Goal: Task Accomplishment & Management: Use online tool/utility

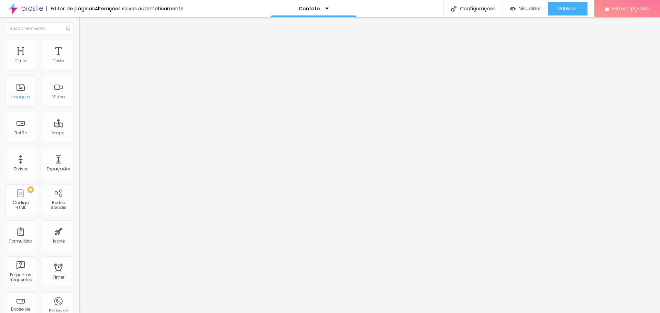
click at [27, 90] on div "Imagem" at bounding box center [20, 91] width 31 height 31
click at [17, 93] on div "Imagem" at bounding box center [20, 91] width 31 height 31
click at [79, 63] on span "Encaixotado" at bounding box center [92, 60] width 27 height 6
click at [79, 73] on span "Completo" at bounding box center [89, 70] width 21 height 6
click at [79, 67] on span "Encaixotado" at bounding box center [92, 64] width 27 height 6
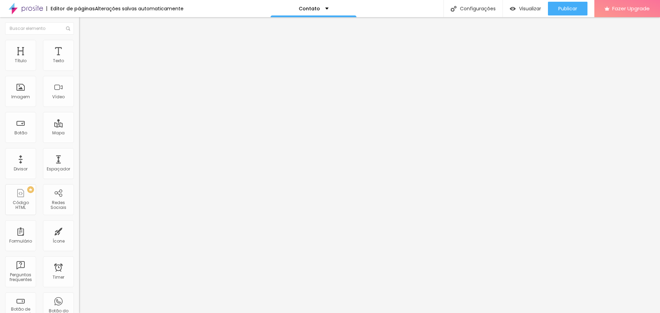
click at [79, 47] on li "Avançado" at bounding box center [118, 50] width 79 height 7
click at [84, 25] on img "button" at bounding box center [87, 25] width 6 height 6
click at [26, 134] on div "Botão" at bounding box center [20, 133] width 13 height 5
click at [13, 131] on div "Botão" at bounding box center [20, 127] width 31 height 31
click at [19, 135] on div "Botão" at bounding box center [20, 133] width 13 height 5
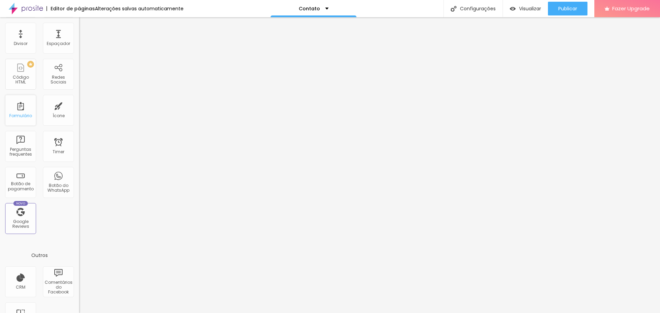
scroll to position [138, 0]
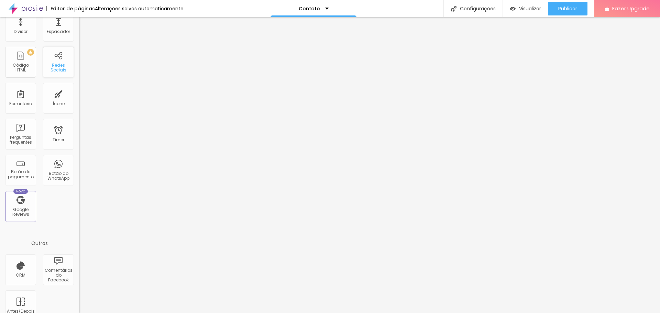
click at [56, 73] on div "Redes Sociais" at bounding box center [58, 62] width 31 height 31
click at [57, 61] on div "Redes Sociais" at bounding box center [58, 62] width 31 height 31
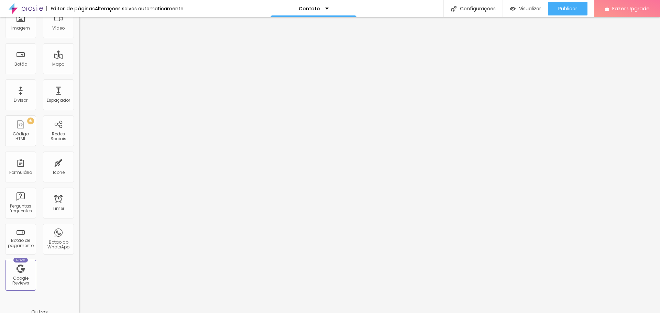
scroll to position [0, 0]
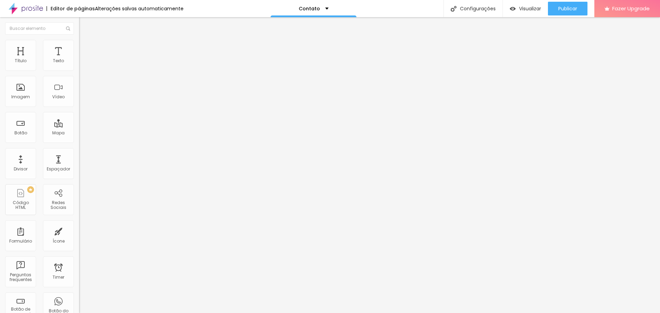
click at [79, 67] on div "TikTok" at bounding box center [118, 64] width 79 height 21
click at [79, 66] on div "TikTok Rede social TikTok Endereço URL Abrir em uma nova aba Instagram Rede soc…" at bounding box center [118, 290] width 79 height 472
click at [79, 68] on div "TikTok" at bounding box center [118, 67] width 79 height 4
click at [79, 69] on img at bounding box center [81, 71] width 5 height 5
type input "https://"
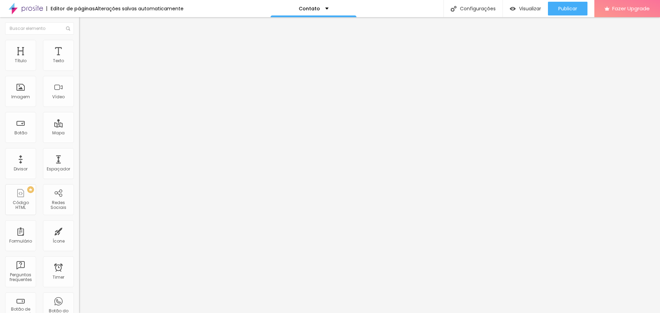
click at [79, 262] on button "+ Adicionar Icone" at bounding box center [100, 265] width 43 height 7
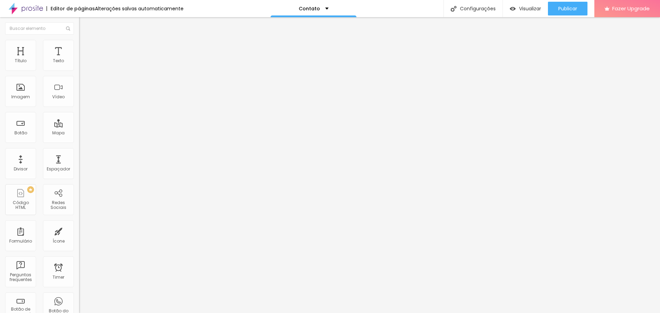
type input "[URL][DOMAIN_NAME]"
click at [79, 188] on div "Editar Redes Sociais Conteúdo Estilo Avançado Instagram Rede social Instagram E…" at bounding box center [118, 165] width 79 height 296
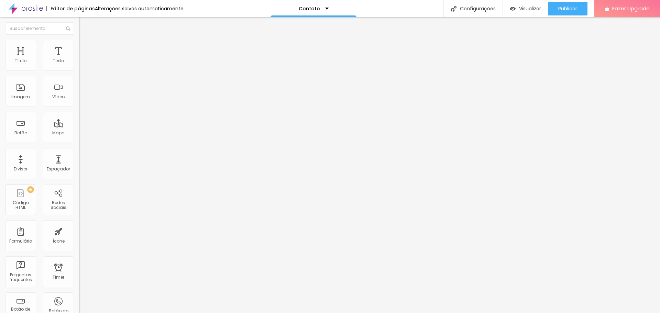
click at [79, 139] on div "Instagram" at bounding box center [118, 141] width 79 height 4
click at [79, 230] on label "Endereço URL" at bounding box center [118, 232] width 79 height 4
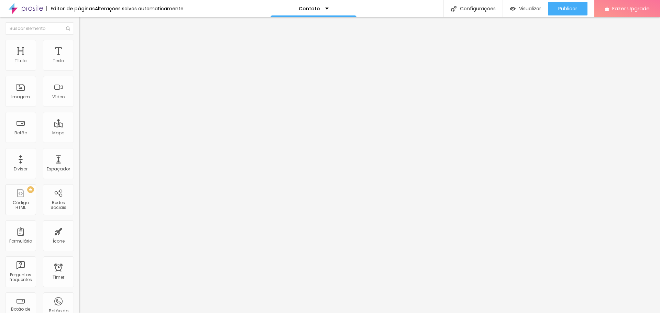
click at [79, 234] on input "https://" at bounding box center [120, 237] width 83 height 7
paste input "https://www.instagram.com/fabio.ometto.fotografo/"
type input "https://https://www.instagram.com/fabio.ometto.fotografo/"
click at [79, 179] on div "Editar Redes Sociais Conteúdo Estilo Avançado Instagram Rede social Instagram E…" at bounding box center [118, 165] width 79 height 296
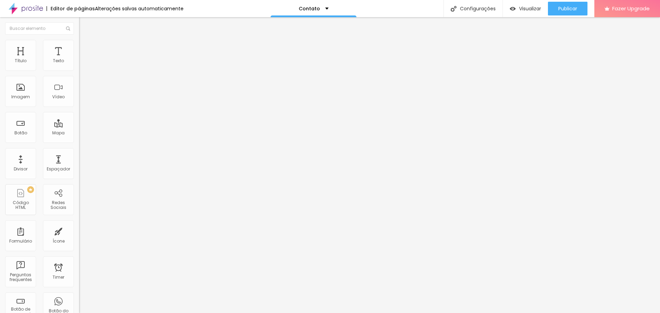
scroll to position [0, 0]
click at [79, 147] on div "Instagram" at bounding box center [118, 188] width 79 height 83
click at [79, 139] on div "Instagram" at bounding box center [118, 141] width 79 height 4
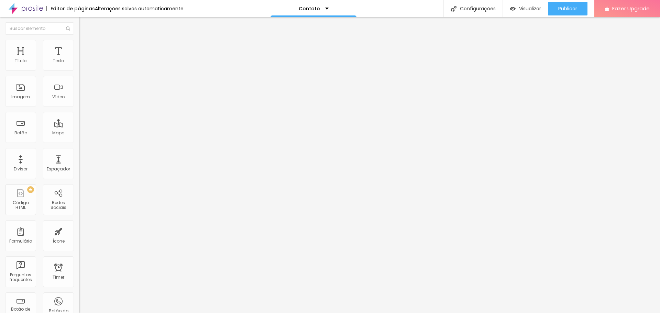
click at [79, 42] on img at bounding box center [82, 43] width 6 height 6
type input "23"
type input "24"
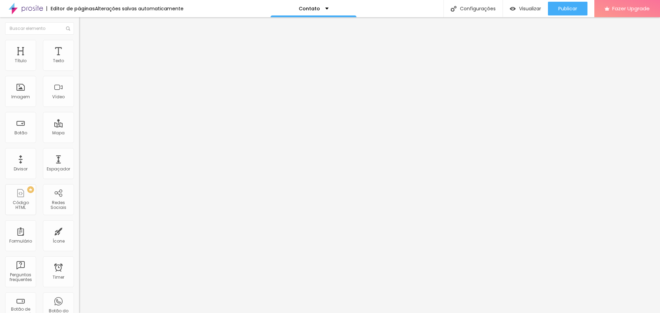
type input "24"
type input "25"
type input "26"
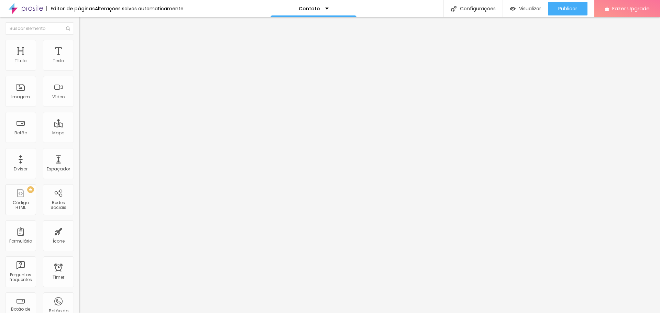
type input "27"
type input "26"
drag, startPoint x: 28, startPoint y: 74, endPoint x: 37, endPoint y: 74, distance: 10.0
type input "26"
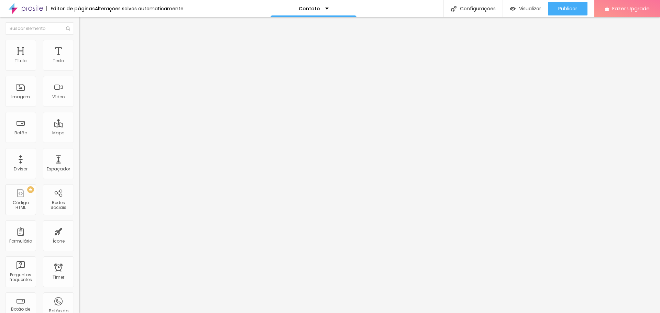
click at [79, 70] on input "range" at bounding box center [101, 68] width 44 height 6
click at [79, 47] on li "Avançado" at bounding box center [118, 50] width 79 height 7
click at [79, 43] on img at bounding box center [82, 43] width 6 height 6
click at [85, 41] on span "Conteúdo" at bounding box center [95, 38] width 21 height 6
click at [79, 29] on button "Editar Redes Sociais" at bounding box center [118, 25] width 79 height 16
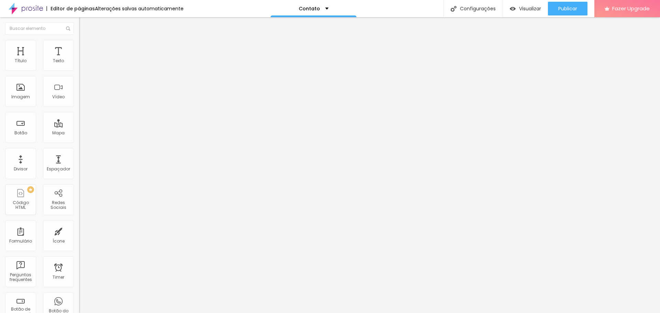
type input "53"
type input "59"
type input "64"
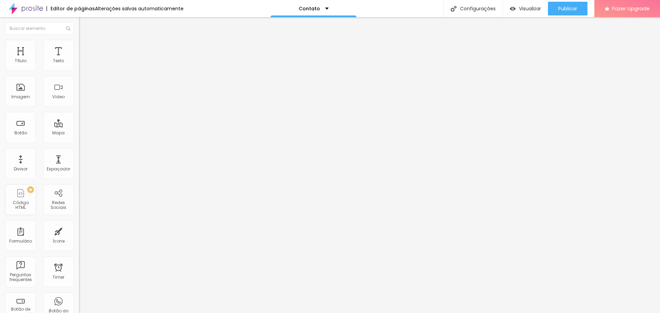
type input "64"
type input "74"
type input "79"
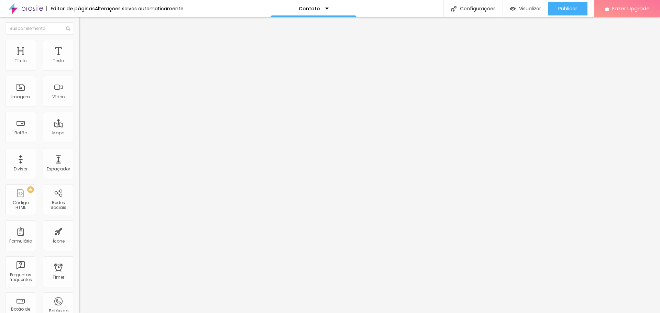
type input "84"
type input "95"
type input "100"
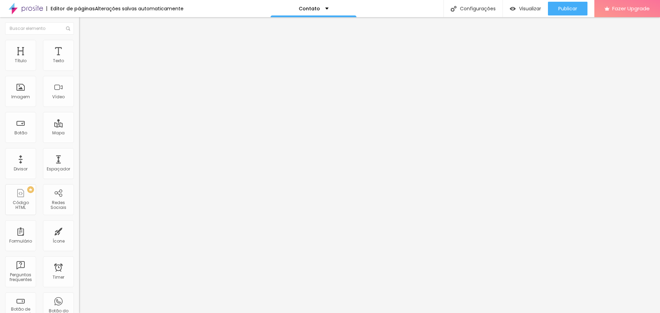
type input "100"
type input "110"
type input "115"
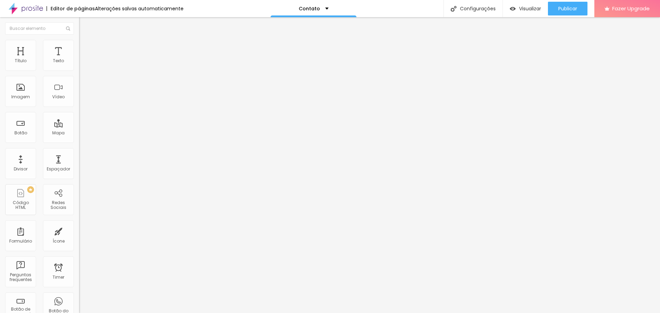
type input "162"
type input "250"
type input "260"
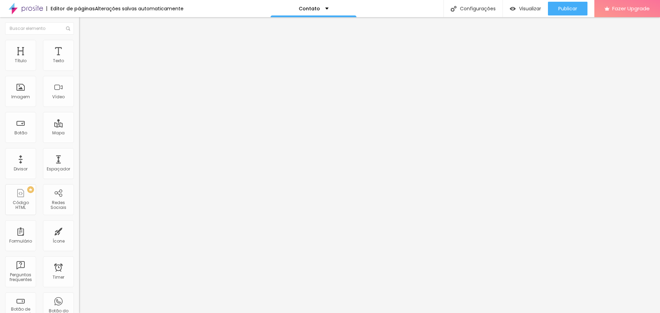
type input "260"
type input "275"
type input "291"
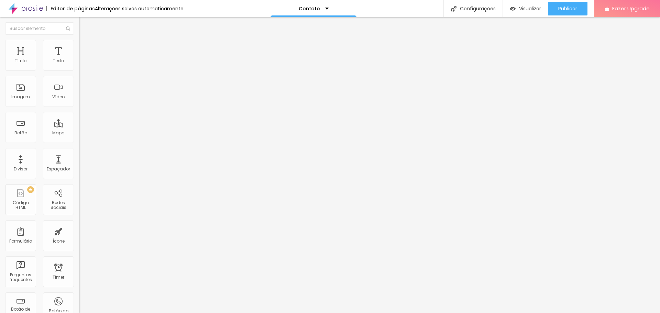
type input "327"
type input "343"
type input "353"
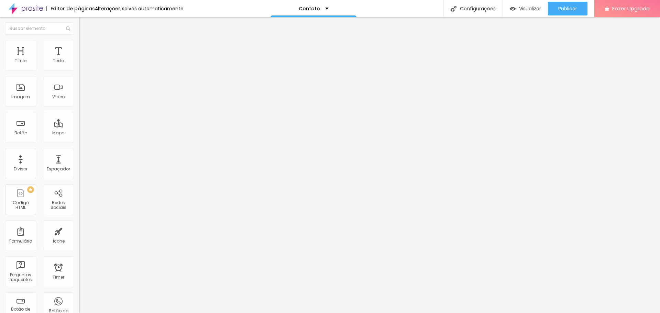
type input "353"
type input "363"
type input "368"
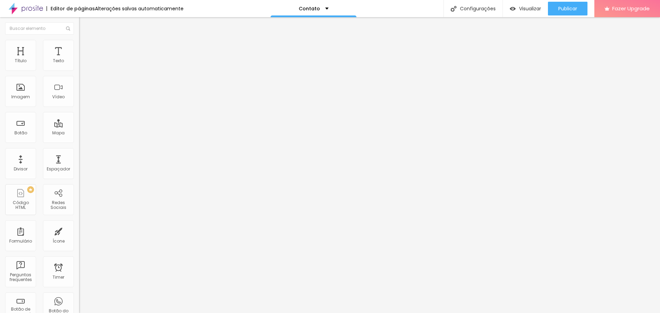
type input "379"
type input "368"
type input "363"
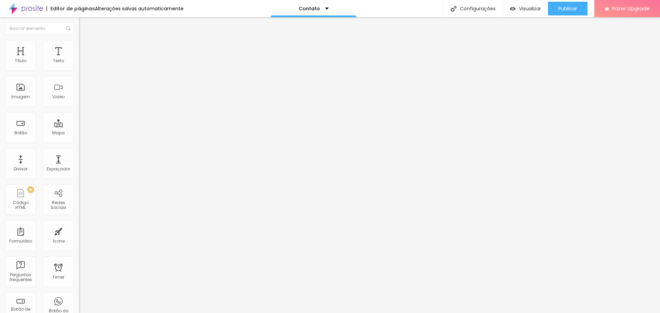
type input "363"
type input "353"
type input "332"
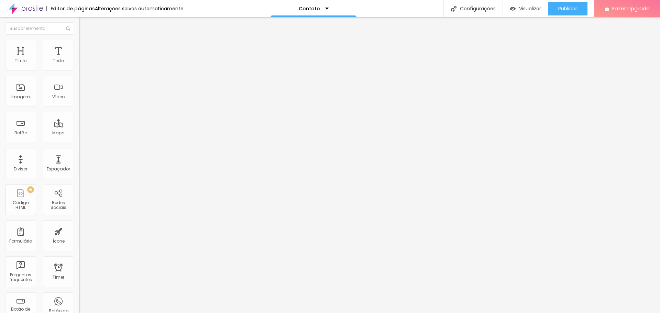
type input "306"
type input "250"
type input "244"
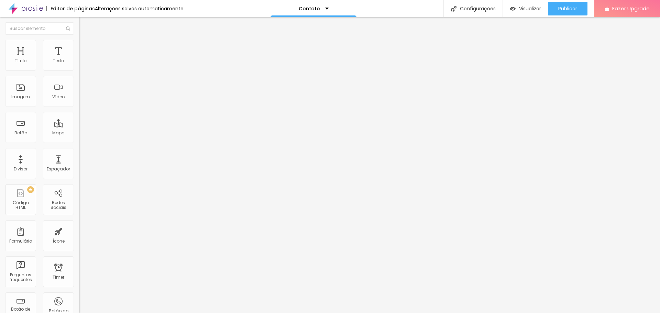
type input "244"
type input "234"
type input "224"
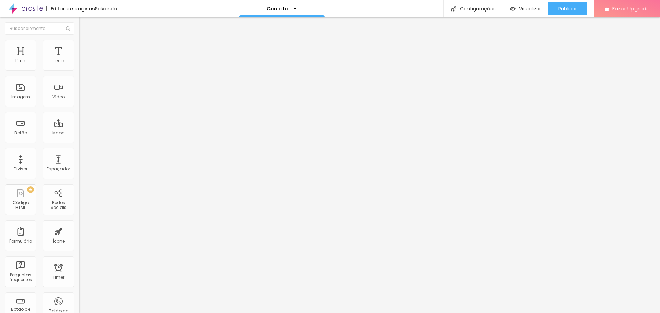
type input "219"
type input "213"
type input "203"
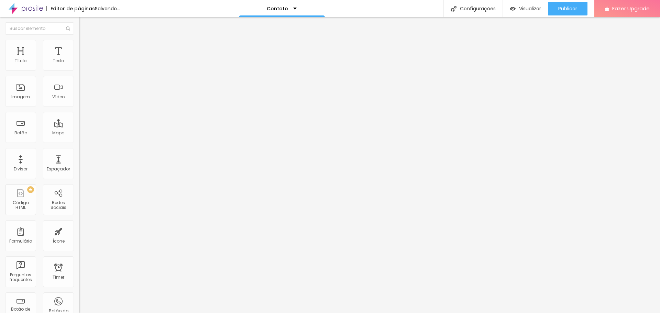
type input "203"
type input "198"
type input "193"
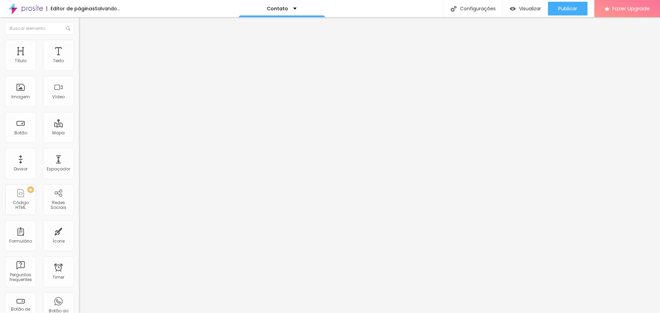
type input "188"
type input "183"
type input "177"
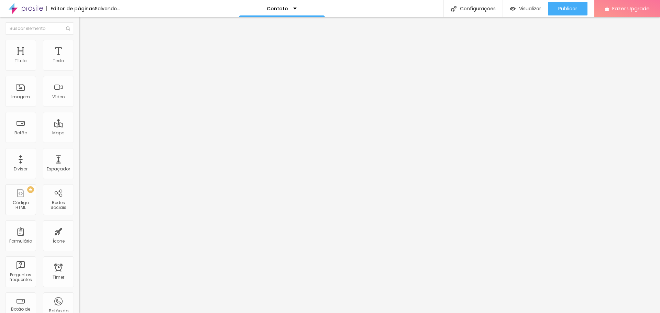
type input "177"
type input "172"
type input "167"
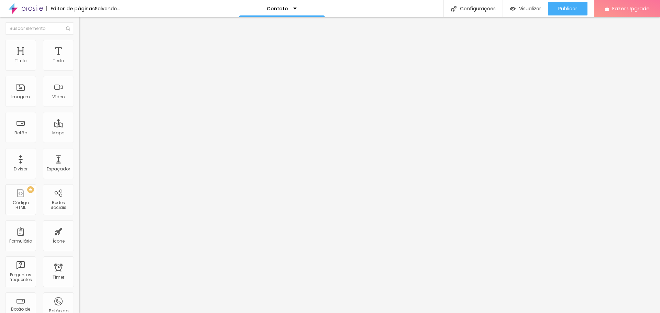
type input "157"
type input "152"
type input "146"
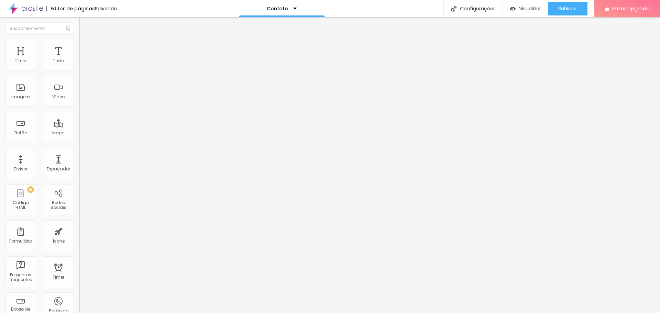
type input "146"
type input "141"
type input "136"
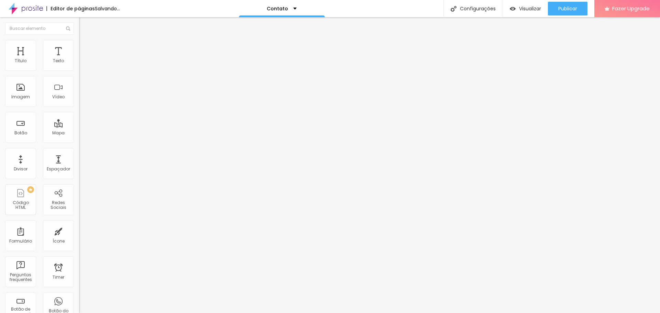
type input "131"
type input "126"
type input "121"
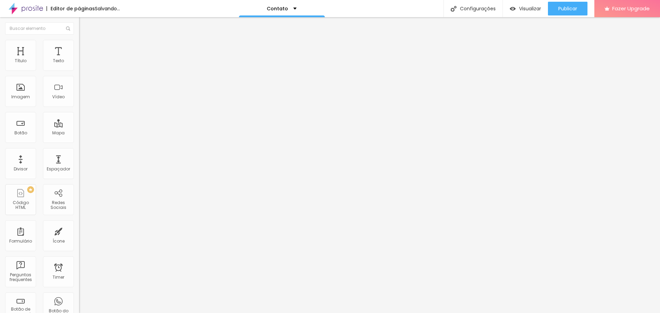
type input "121"
type input "115"
type input "110"
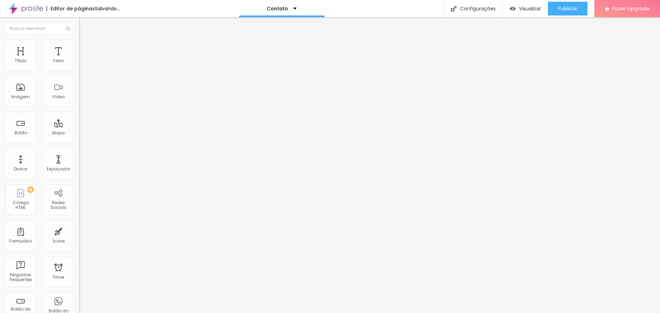
type input "100"
type input "95"
type input "84"
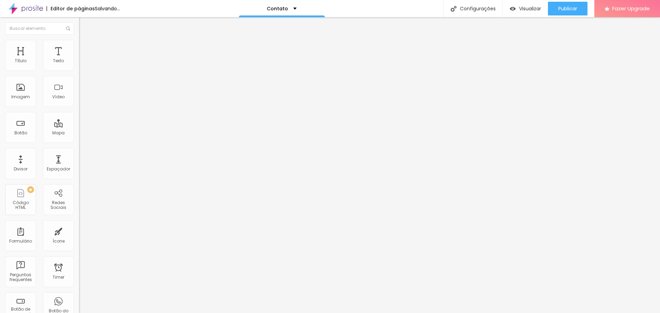
type input "84"
type input "79"
type input "74"
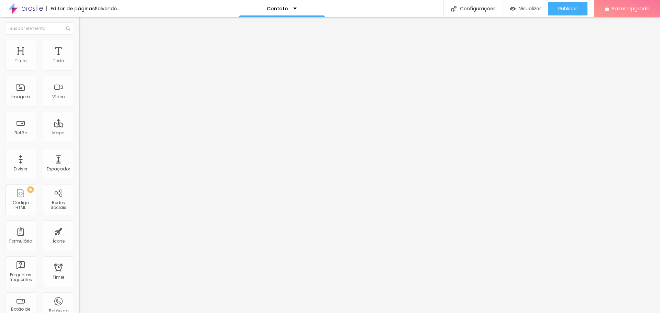
type input "59"
type input "53"
type input "43"
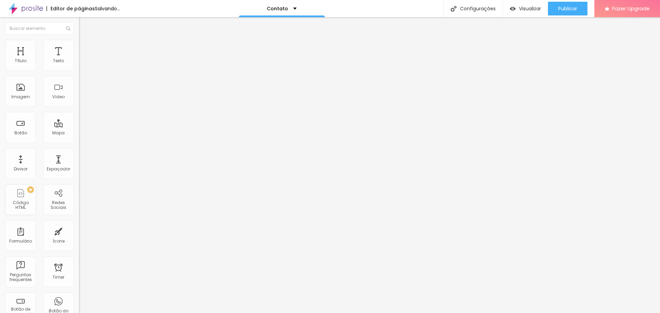
type input "43"
type input "33"
type input "28"
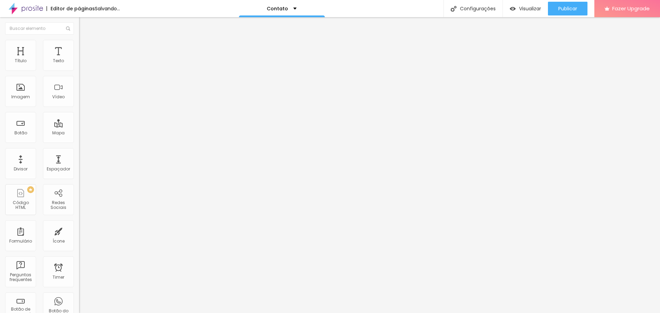
type input "22"
type input "12"
type input "10"
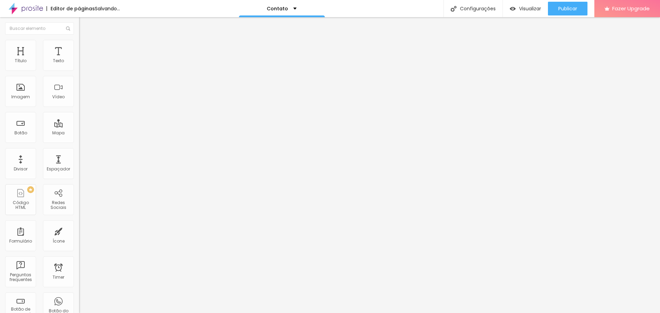
type input "10"
drag, startPoint x: 18, startPoint y: 68, endPoint x: 13, endPoint y: 78, distance: 10.8
type input "10"
click at [79, 127] on input "range" at bounding box center [101, 130] width 44 height 6
click at [83, 63] on span "Trocar icone" at bounding box center [98, 60] width 31 height 6
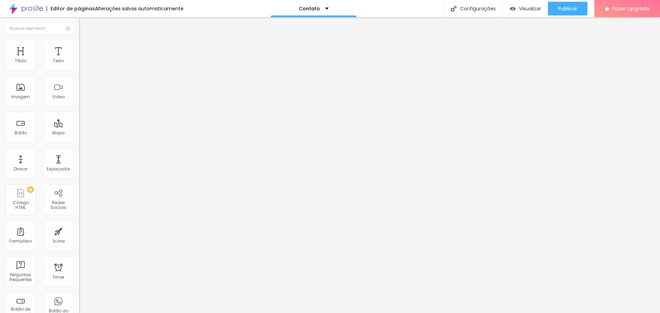
scroll to position [1994, 0]
click at [79, 59] on span "Trocar imagem" at bounding box center [97, 56] width 37 height 6
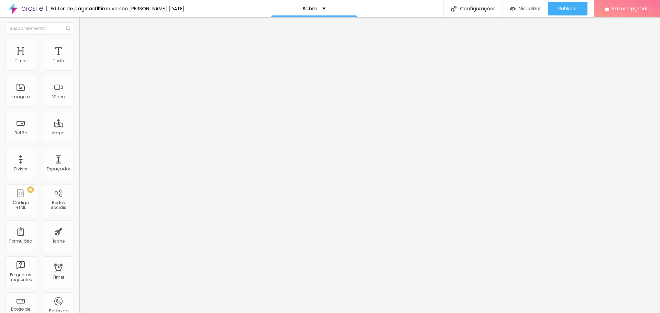
click at [79, 87] on img at bounding box center [81, 84] width 5 height 5
click at [79, 108] on span "Original" at bounding box center [87, 105] width 17 height 6
click at [79, 120] on span "Quadrado" at bounding box center [90, 117] width 22 height 6
click at [79, 116] on span "Padrão" at bounding box center [86, 113] width 15 height 6
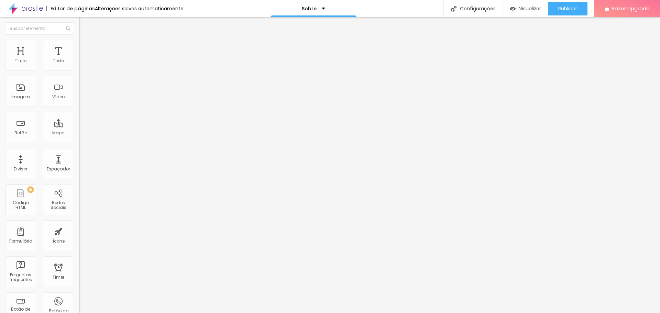
click at [79, 112] on span "Cinema" at bounding box center [87, 109] width 17 height 6
click at [79, 126] on ul "Cinema 16:9 Padrão 4:3 Quadrado 1:1 Original" at bounding box center [118, 116] width 79 height 19
click at [79, 127] on span "Original" at bounding box center [87, 124] width 17 height 6
click at [79, 59] on span "Trocar imagem" at bounding box center [97, 56] width 37 height 6
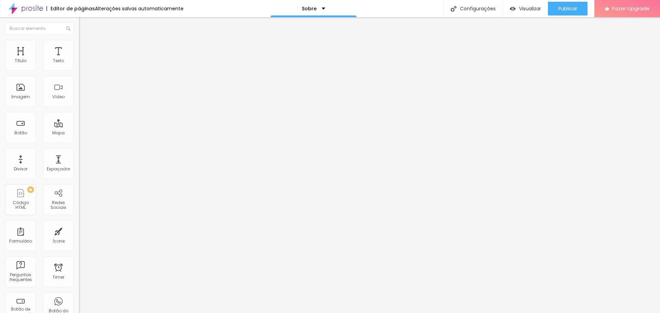
click at [79, 143] on img at bounding box center [81, 145] width 5 height 5
click at [79, 262] on div "Twitter" at bounding box center [118, 309] width 79 height 95
click at [79, 139] on div "Instagram" at bounding box center [118, 141] width 79 height 4
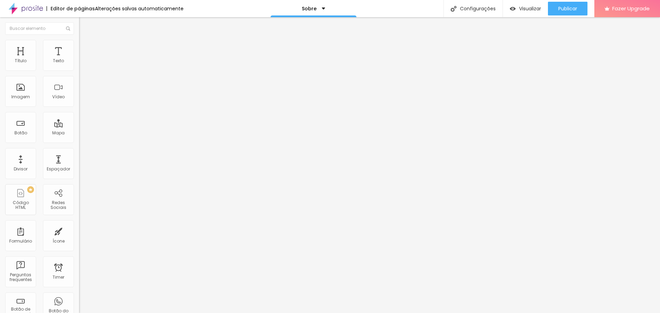
click at [79, 234] on input "https://" at bounding box center [120, 237] width 83 height 7
type input "https://https://www.instagram.com/fabio.ometto.fotografo/"
click at [79, 139] on div "Instagram" at bounding box center [118, 141] width 79 height 4
click at [79, 262] on button "+ Adicionar Icone" at bounding box center [100, 265] width 43 height 7
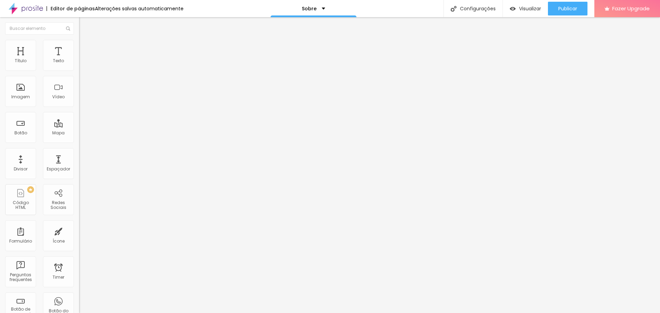
type input "https://wa.me/5511981193303"
click at [84, 26] on div "Editar Seção" at bounding box center [104, 25] width 41 height 6
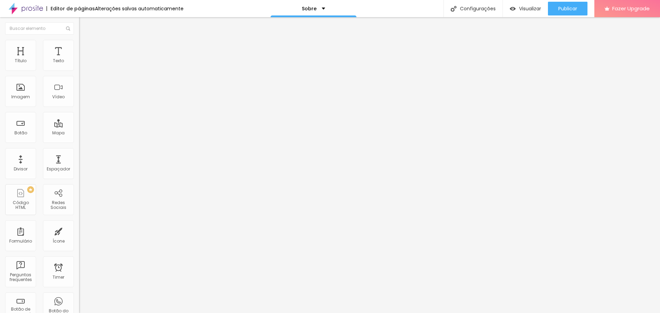
click at [84, 25] on div "Editar Seção" at bounding box center [104, 25] width 41 height 6
click at [79, 63] on span "Encaixotado" at bounding box center [92, 60] width 27 height 6
click at [85, 47] on span "Estilo" at bounding box center [90, 45] width 11 height 6
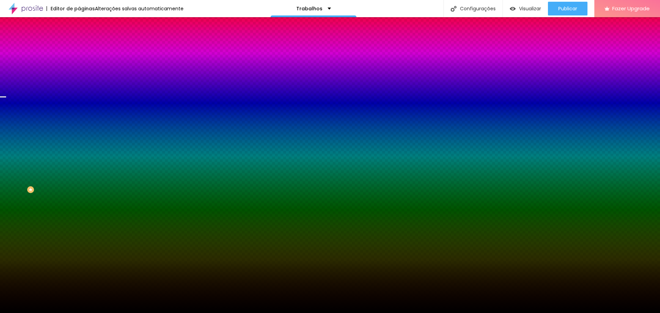
click at [85, 48] on span "Avançado" at bounding box center [96, 51] width 23 height 6
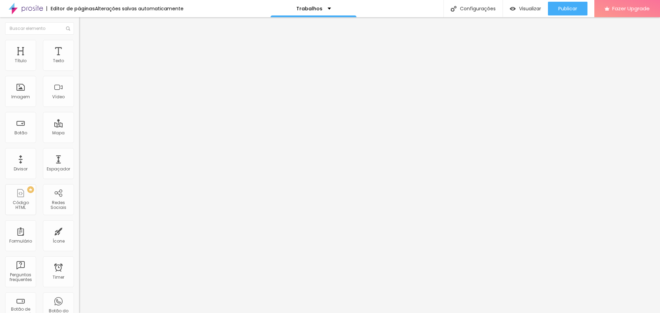
click at [79, 47] on img at bounding box center [82, 50] width 6 height 6
click at [79, 69] on img at bounding box center [81, 71] width 5 height 5
type input "https://"
click at [79, 262] on button "+ Adicionar Icone" at bounding box center [100, 265] width 43 height 7
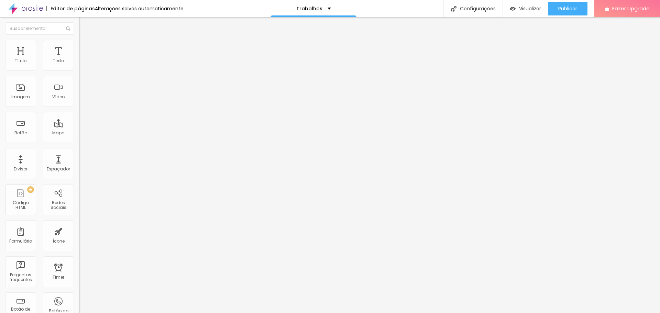
type input "[URL][DOMAIN_NAME]"
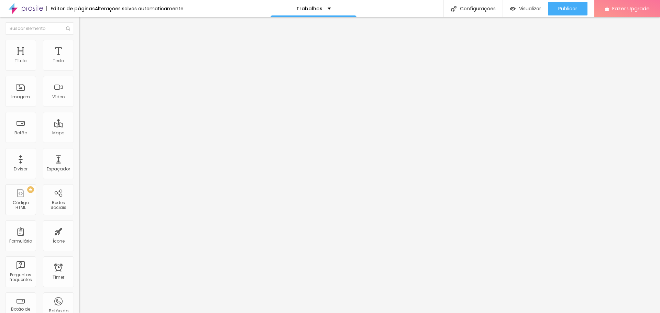
click at [79, 139] on div "Instagram" at bounding box center [118, 141] width 79 height 4
click at [79, 234] on input "https://" at bounding box center [120, 237] width 83 height 7
type input "https://[URL][DOMAIN_NAME][DOMAIN_NAME]"
click at [79, 139] on div "Instagram" at bounding box center [118, 141] width 79 height 4
click at [79, 44] on li "Avançado" at bounding box center [118, 43] width 79 height 7
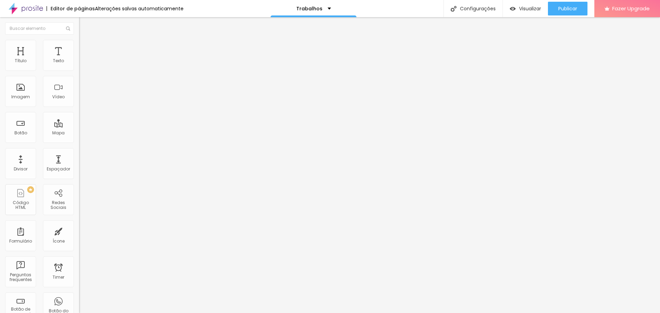
click at [85, 41] on span "Estilo" at bounding box center [90, 38] width 11 height 6
click at [459, 15] on div "Configurações" at bounding box center [473, 8] width 59 height 17
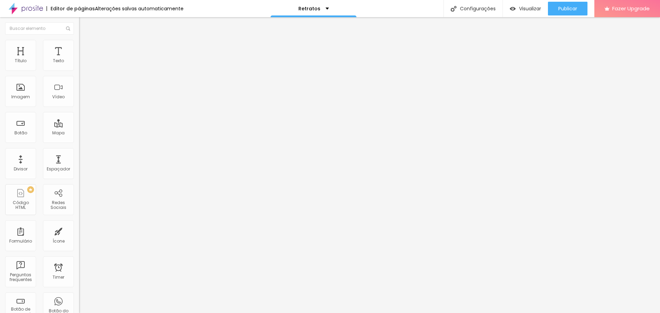
click at [79, 108] on span "Original" at bounding box center [87, 105] width 17 height 6
click at [79, 116] on span "Padrão" at bounding box center [86, 113] width 15 height 6
click at [79, 122] on span "Quadrado" at bounding box center [90, 120] width 22 height 6
click at [79, 111] on div "Cinema 16:9" at bounding box center [118, 109] width 79 height 4
click at [79, 126] on div "Original" at bounding box center [118, 124] width 79 height 4
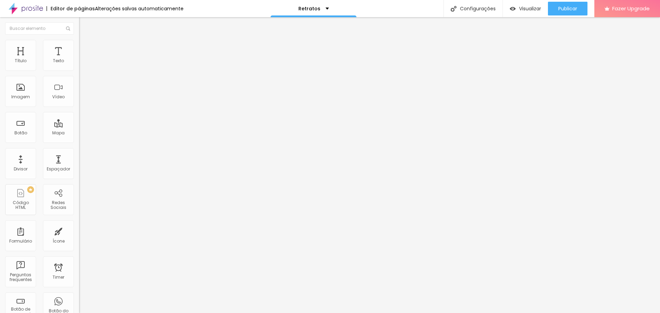
click at [79, 25] on button "Editar Imagem" at bounding box center [118, 25] width 79 height 16
click at [306, 8] on p "Retratos" at bounding box center [309, 8] width 22 height 5
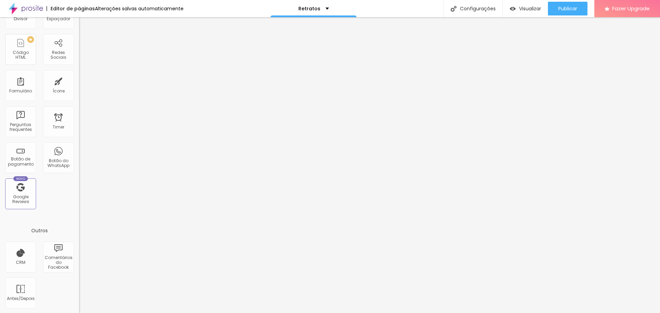
scroll to position [151, 0]
